Goal: Information Seeking & Learning: Learn about a topic

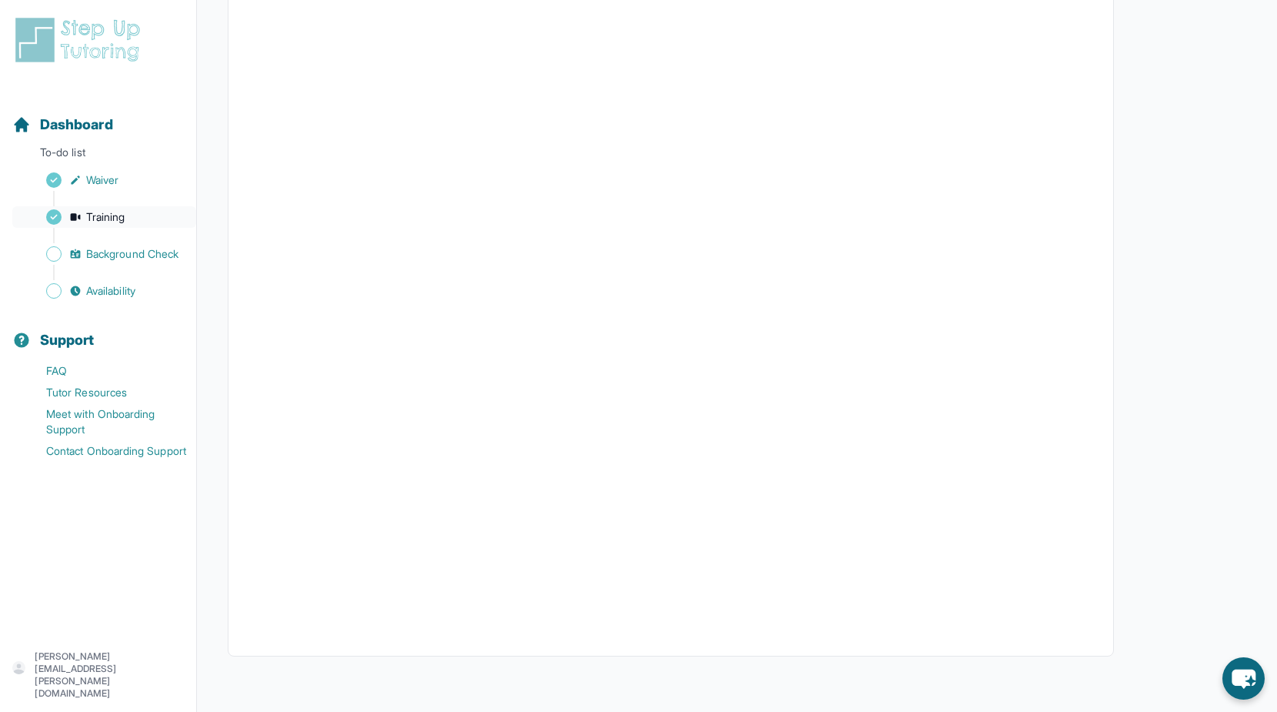
click at [93, 216] on span "Training" at bounding box center [105, 216] width 39 height 15
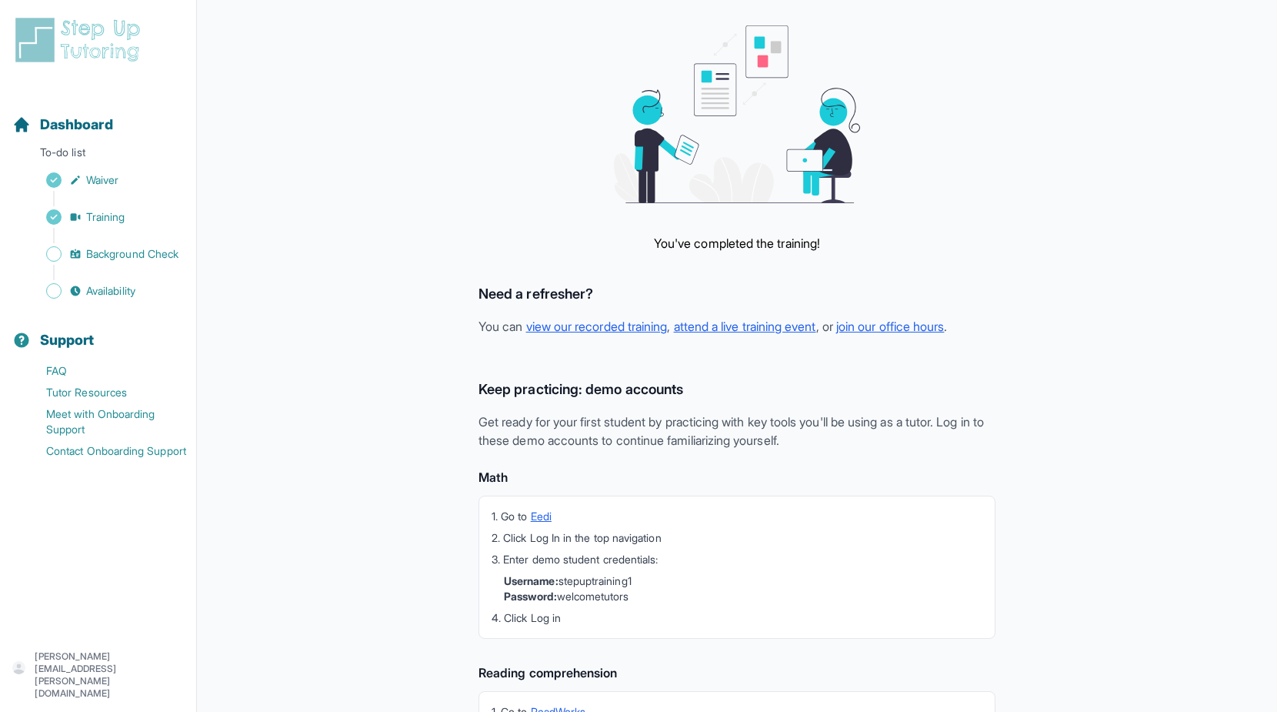
scroll to position [182, 0]
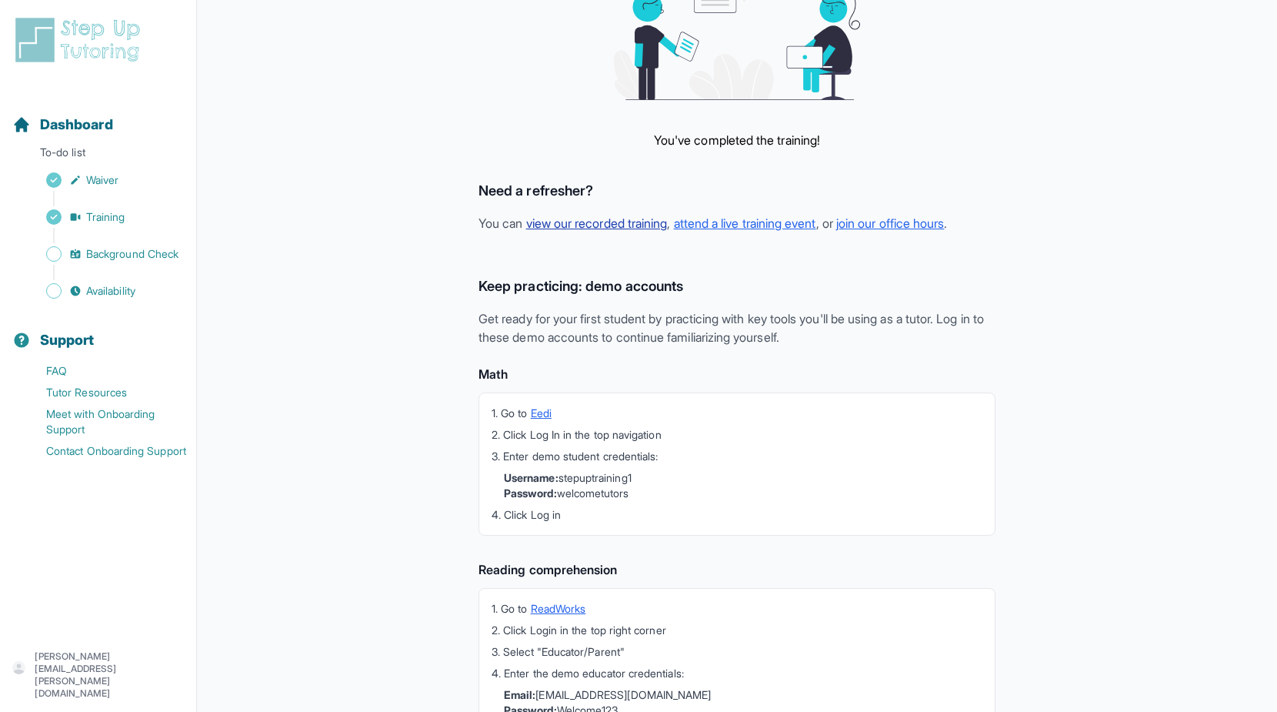
click at [646, 223] on link "view our recorded training" at bounding box center [597, 222] width 142 height 15
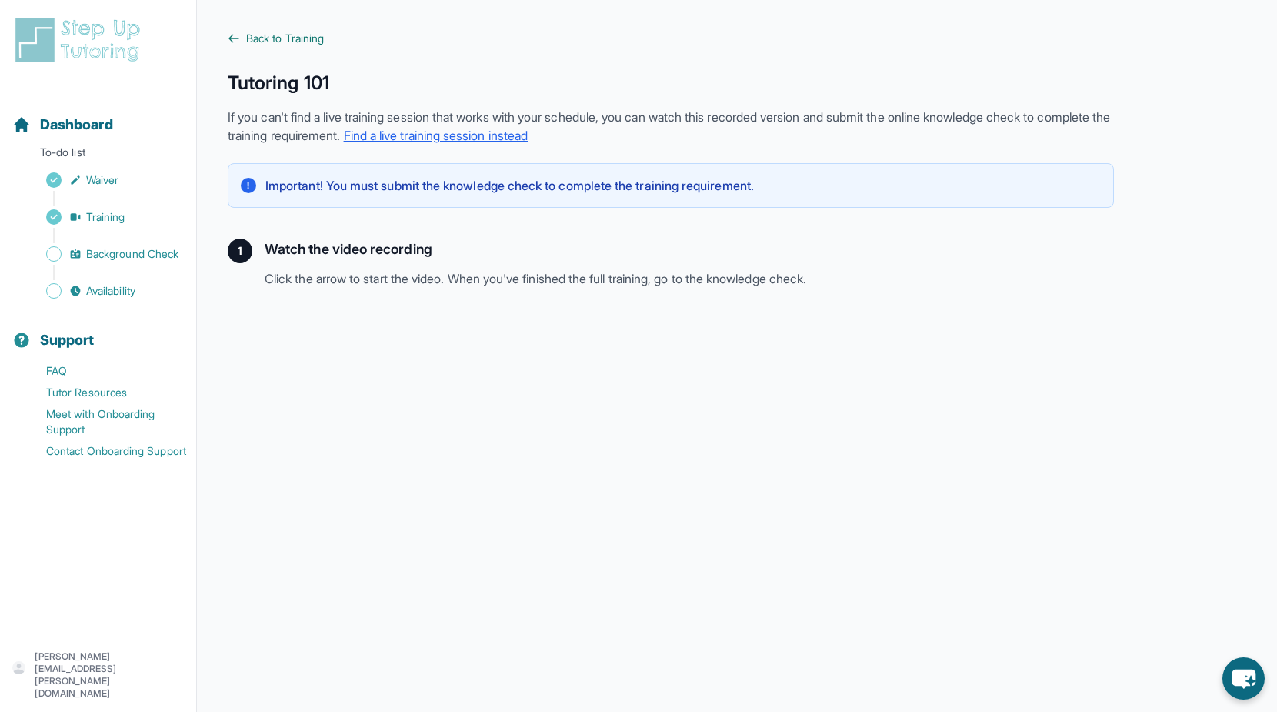
click at [299, 34] on span "Back to Training" at bounding box center [285, 38] width 78 height 15
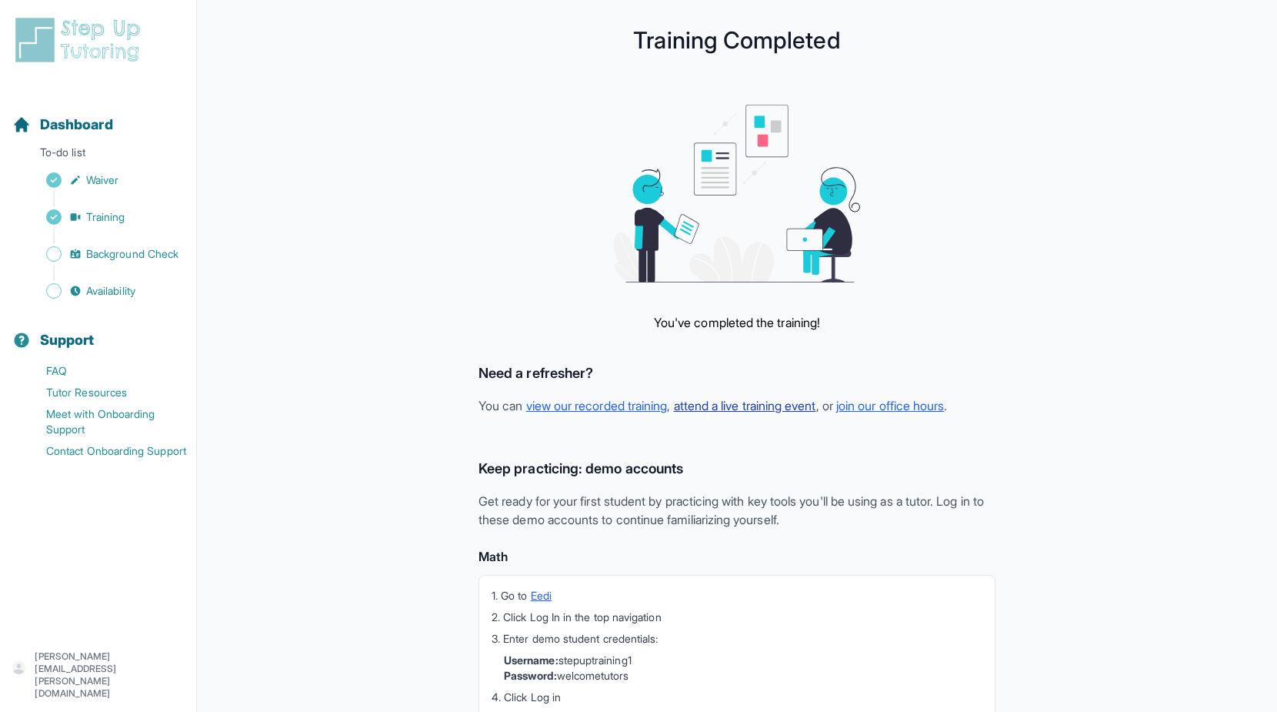
click at [788, 404] on link "attend a live training event" at bounding box center [745, 405] width 142 height 15
